Goal: Information Seeking & Learning: Learn about a topic

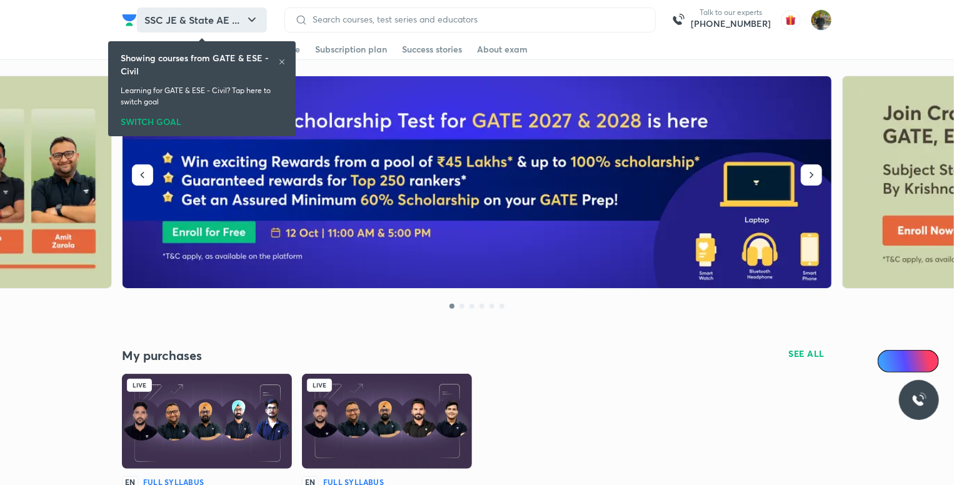
click at [209, 23] on button "SSC JE & State AE ..." at bounding box center [202, 20] width 130 height 25
click at [165, 116] on div "SWITCH GOAL" at bounding box center [202, 120] width 163 height 14
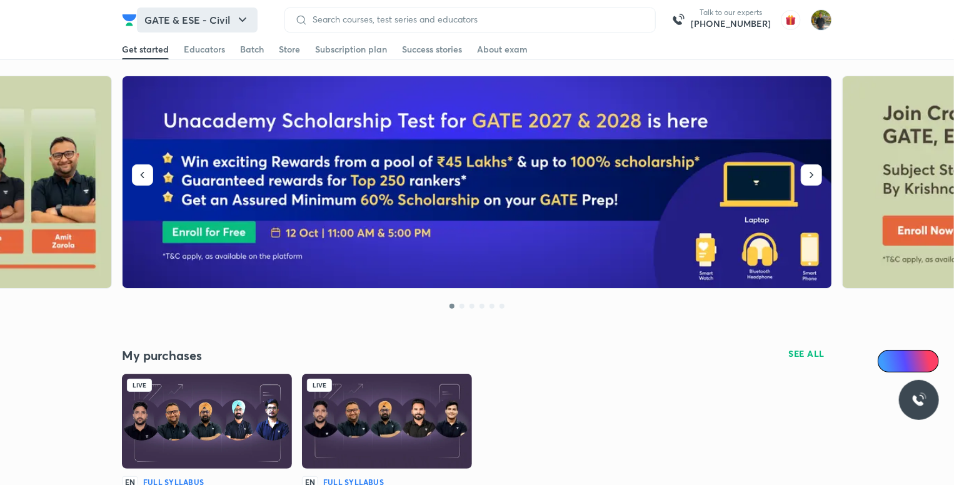
click at [236, 13] on icon "button" at bounding box center [242, 20] width 15 height 15
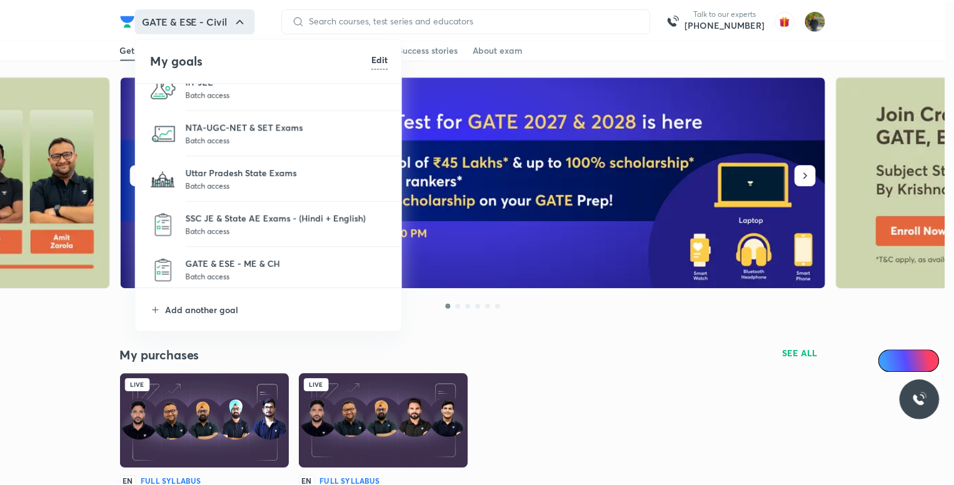
scroll to position [115, 0]
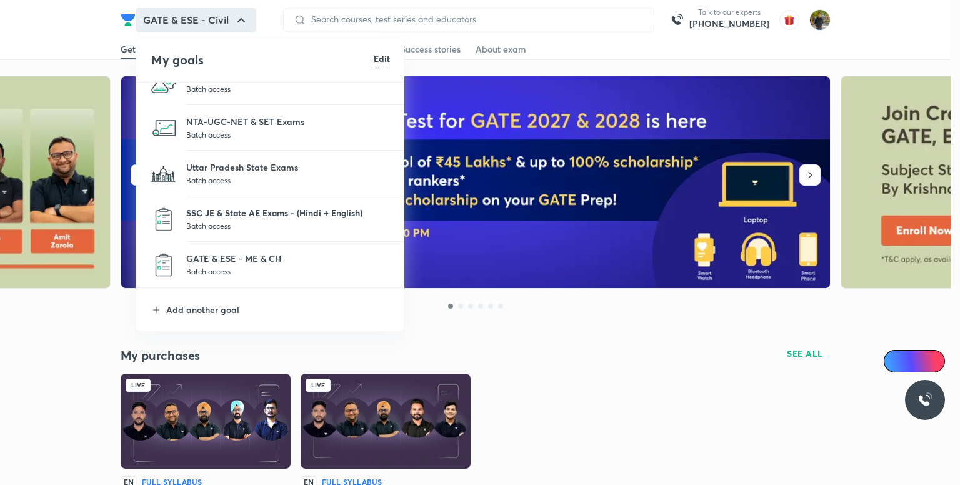
click at [310, 213] on p "SSC JE & State AE Exams - (Hindi + English)" at bounding box center [288, 212] width 204 height 13
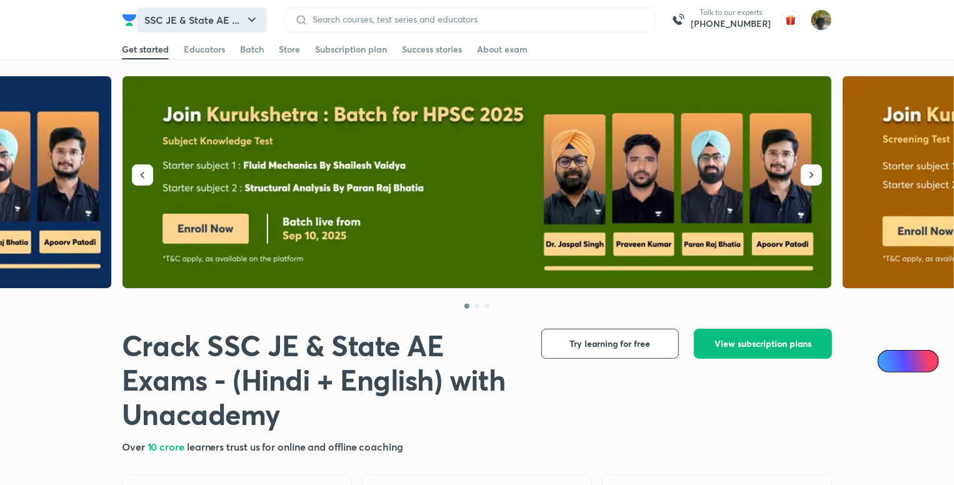
click at [229, 16] on button "SSC JE & State AE ..." at bounding box center [202, 20] width 130 height 25
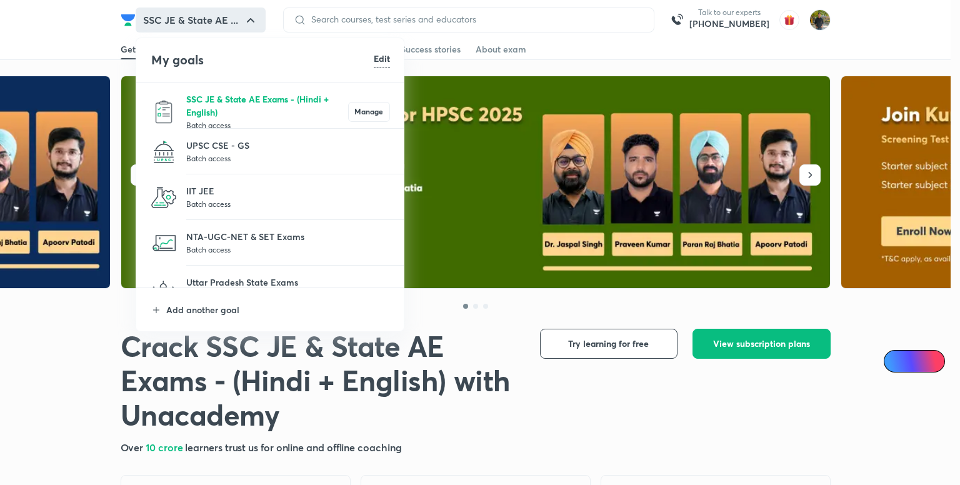
click at [270, 110] on p "SSC JE & State AE Exams - (Hindi + English)" at bounding box center [267, 106] width 162 height 26
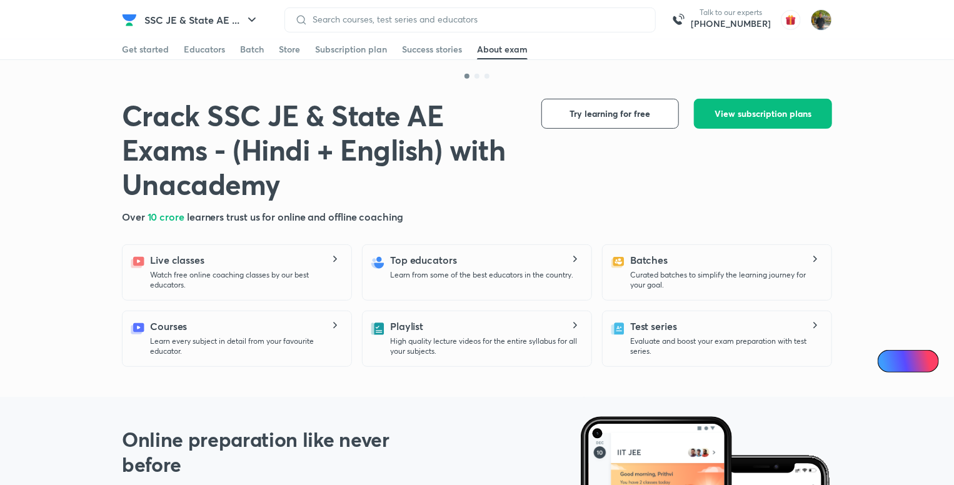
scroll to position [230, 0]
click at [258, 50] on div "Batch" at bounding box center [252, 49] width 24 height 13
click at [284, 49] on div "Store" at bounding box center [289, 49] width 21 height 13
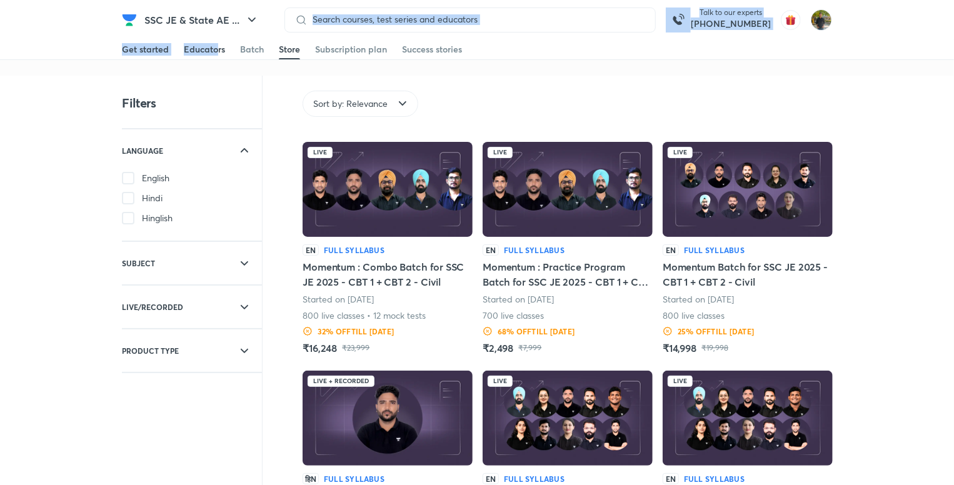
drag, startPoint x: 218, startPoint y: 38, endPoint x: 214, endPoint y: 46, distance: 8.4
click at [214, 40] on header "SSC JE & State AE ... Talk to our experts [PHONE_NUMBER] Get started Educators …" at bounding box center [477, 20] width 954 height 40
click at [214, 46] on div "Educators" at bounding box center [204, 49] width 41 height 13
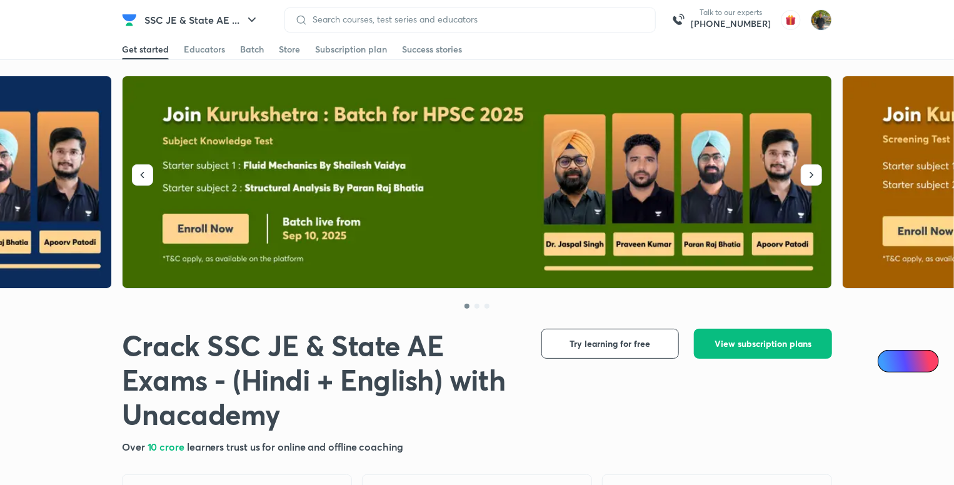
click at [266, 44] on div "Get started Educators Batch Store Subscription plan Success stories" at bounding box center [477, 49] width 710 height 20
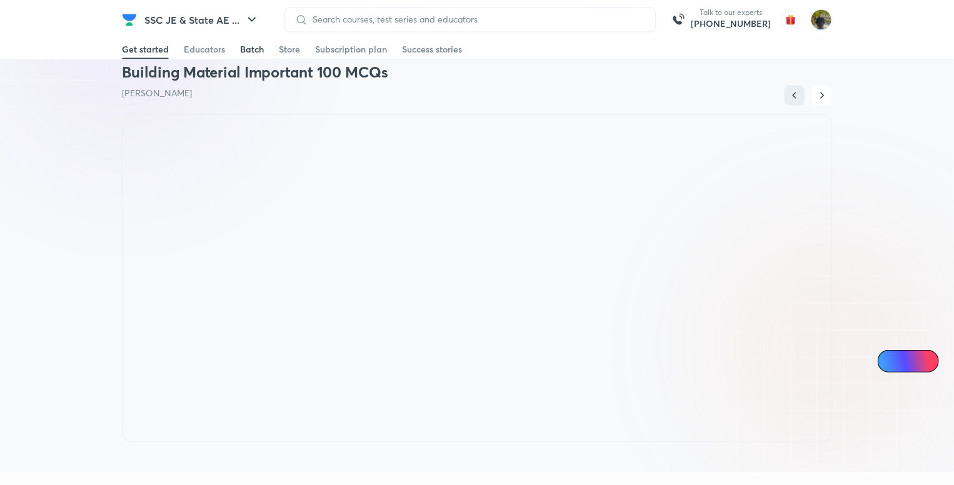
click at [252, 49] on div "Batch" at bounding box center [252, 49] width 24 height 13
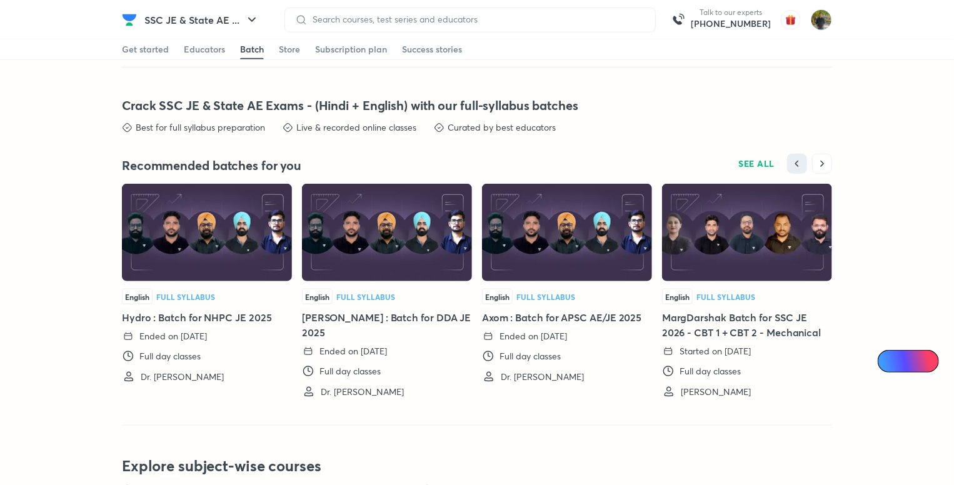
scroll to position [2955, 0]
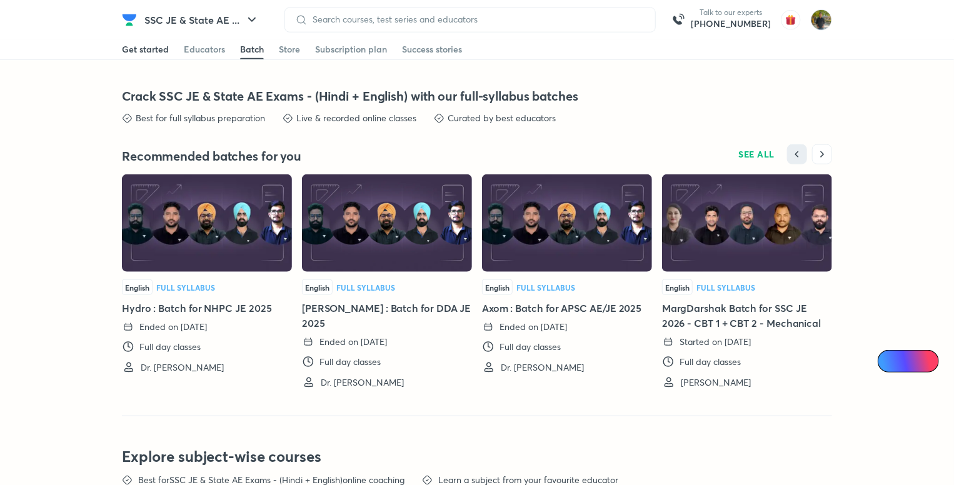
click at [156, 46] on div "Get started" at bounding box center [145, 49] width 47 height 13
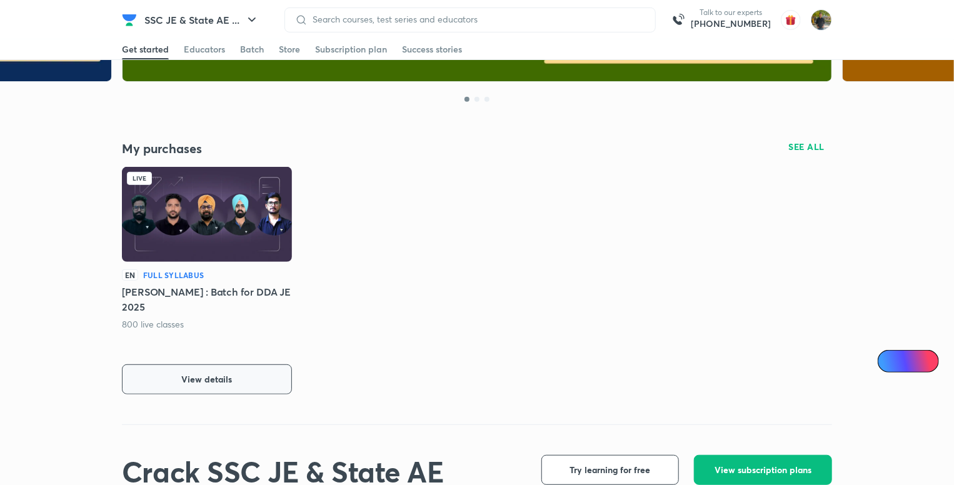
scroll to position [208, 0]
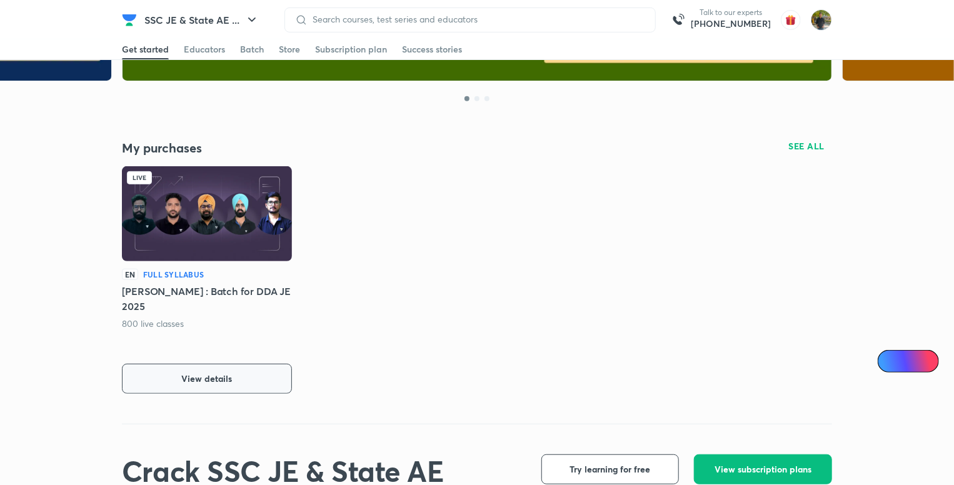
click at [228, 376] on span "View details" at bounding box center [207, 379] width 51 height 13
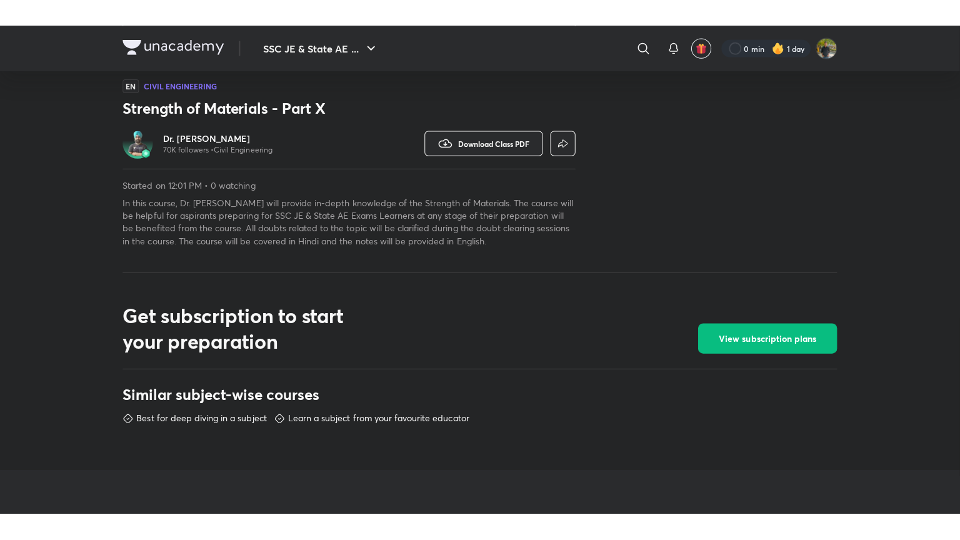
scroll to position [343, 0]
